Goal: Check status: Check status

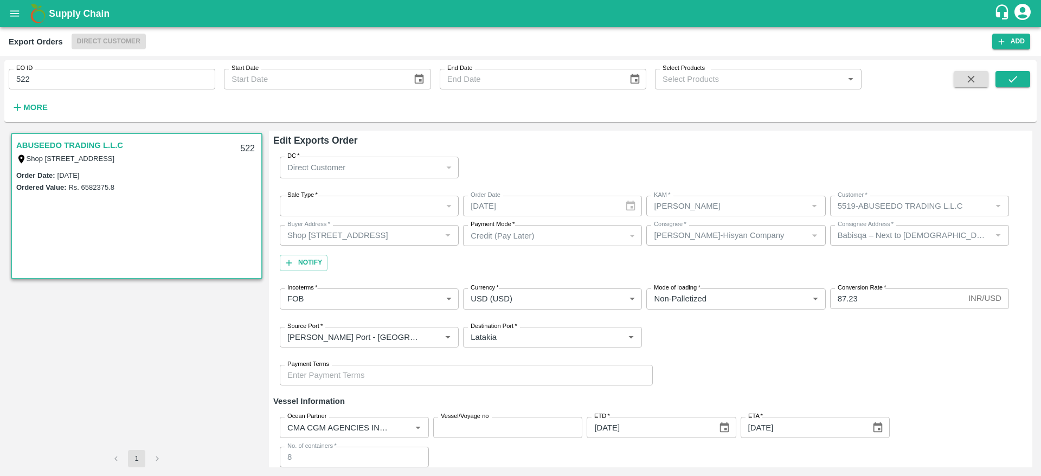
scroll to position [129, 0]
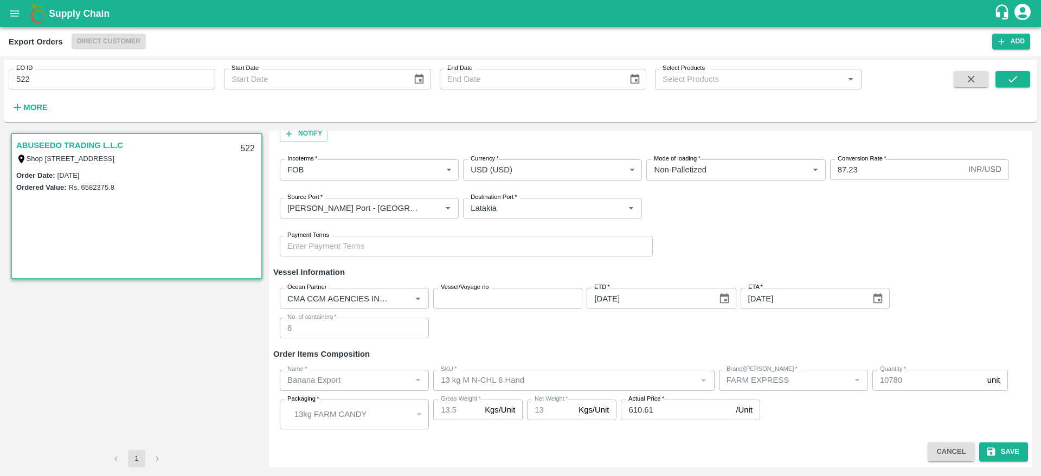
click at [14, 19] on icon "open drawer" at bounding box center [15, 14] width 12 height 12
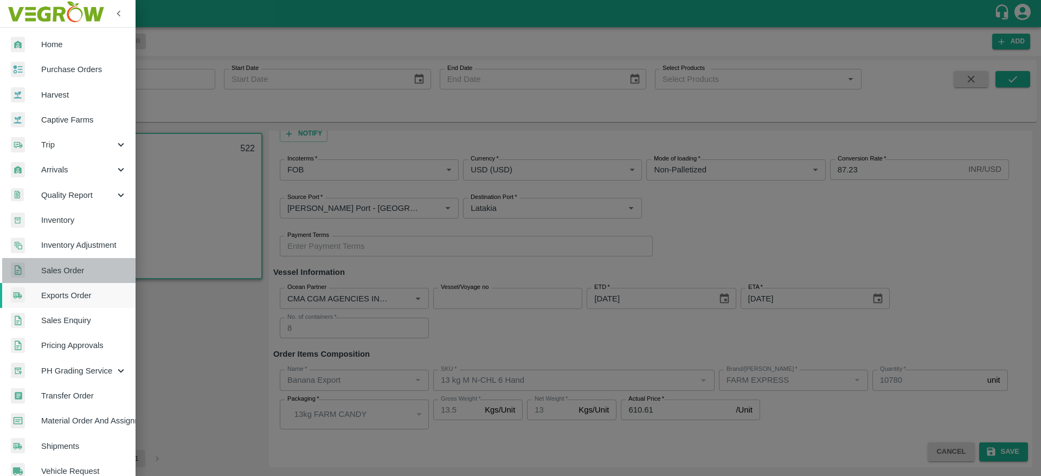
click at [77, 265] on span "Sales Order" at bounding box center [84, 270] width 86 height 12
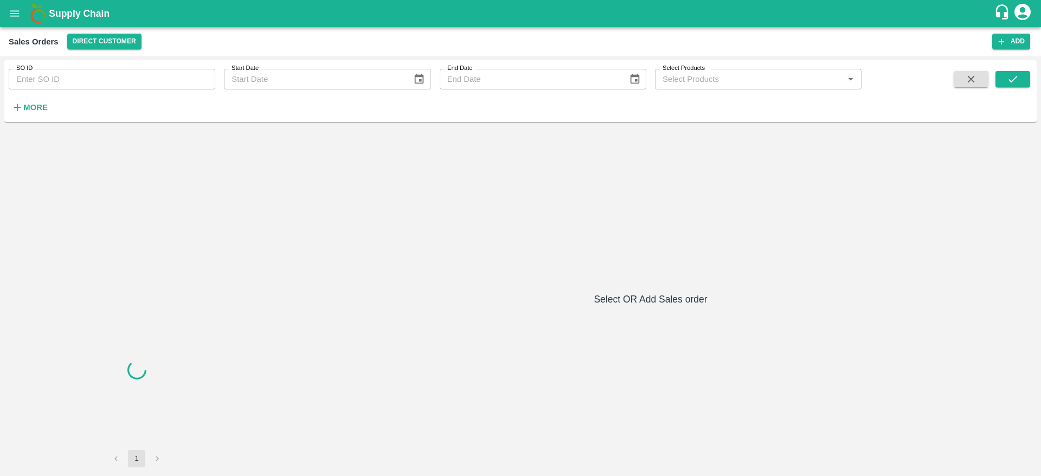
click at [143, 84] on input "SO ID" at bounding box center [112, 79] width 206 height 21
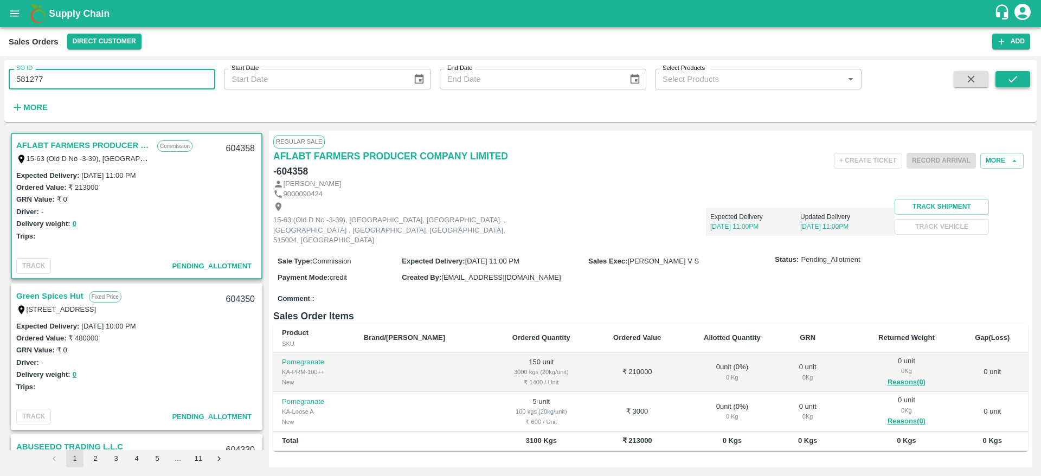
type input "581277"
click at [1000, 73] on button "submit" at bounding box center [1012, 79] width 35 height 16
